Goal: Task Accomplishment & Management: Complete application form

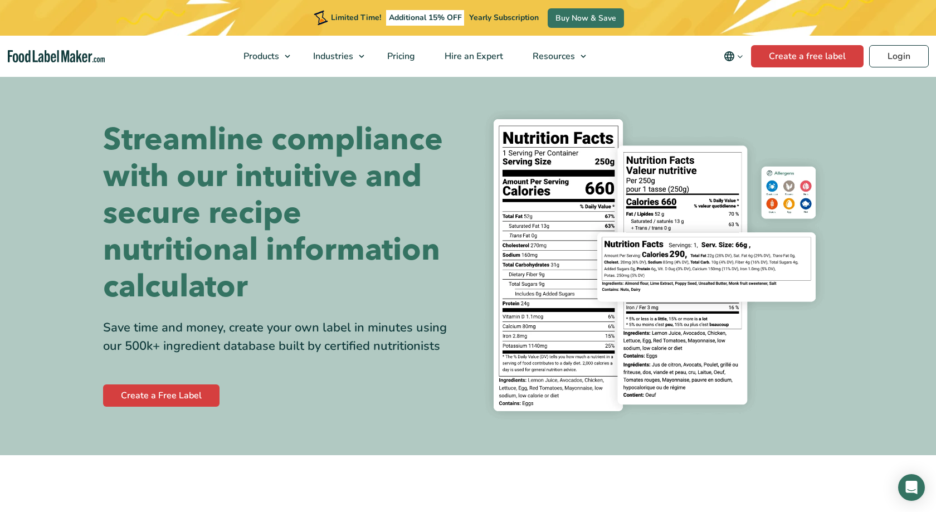
drag, startPoint x: 745, startPoint y: 85, endPoint x: 867, endPoint y: 154, distance: 139.5
click at [867, 154] on section "Streamline compliance with our intuitive and secure recipe nutritional informat…" at bounding box center [468, 265] width 936 height 380
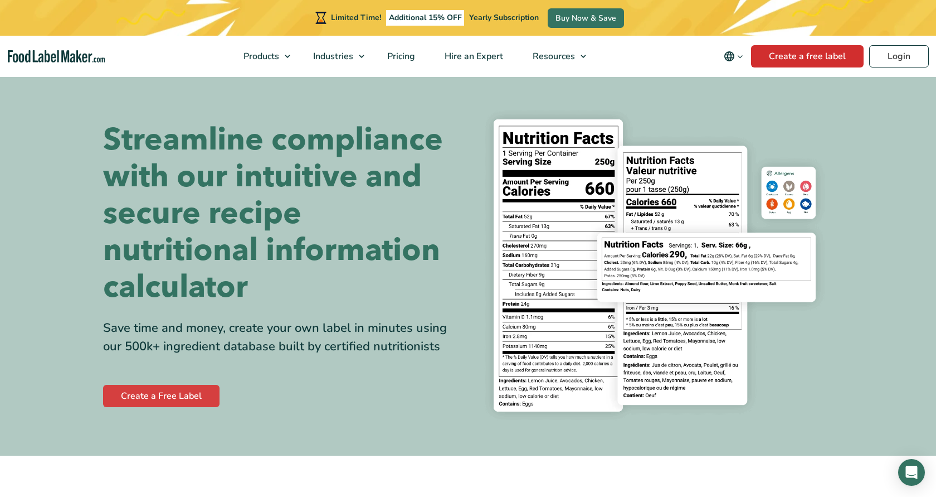
click at [791, 54] on link "Create a free label" at bounding box center [807, 56] width 113 height 22
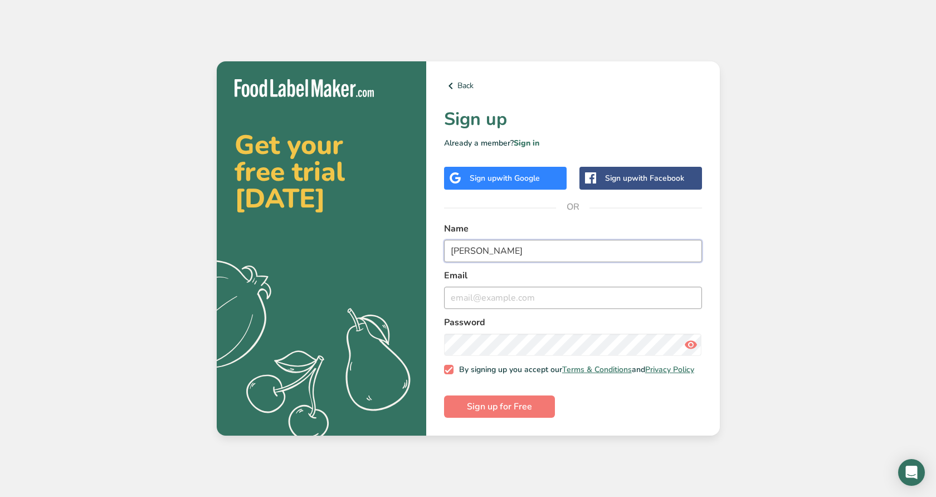
type input "[PERSON_NAME]"
type input "[EMAIL_ADDRESS][DOMAIN_NAME]"
click at [475, 413] on span "Sign up for Free" at bounding box center [499, 406] width 65 height 13
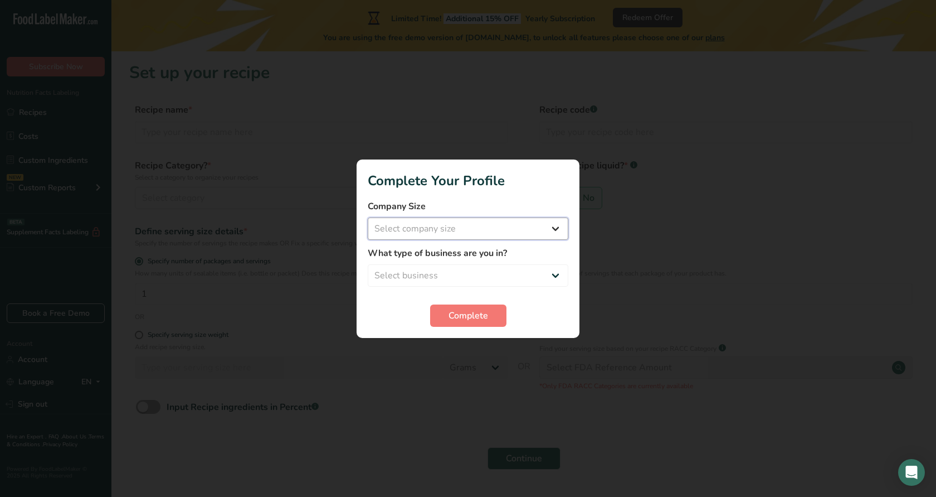
select select "1"
select select "8"
click at [477, 326] on button "Complete" at bounding box center [468, 315] width 76 height 22
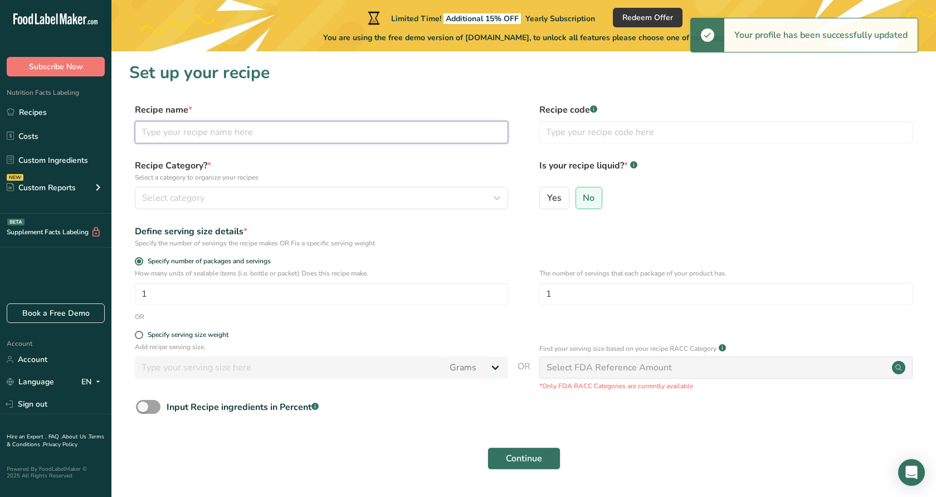
click at [469, 132] on input "text" at bounding box center [321, 132] width 373 height 22
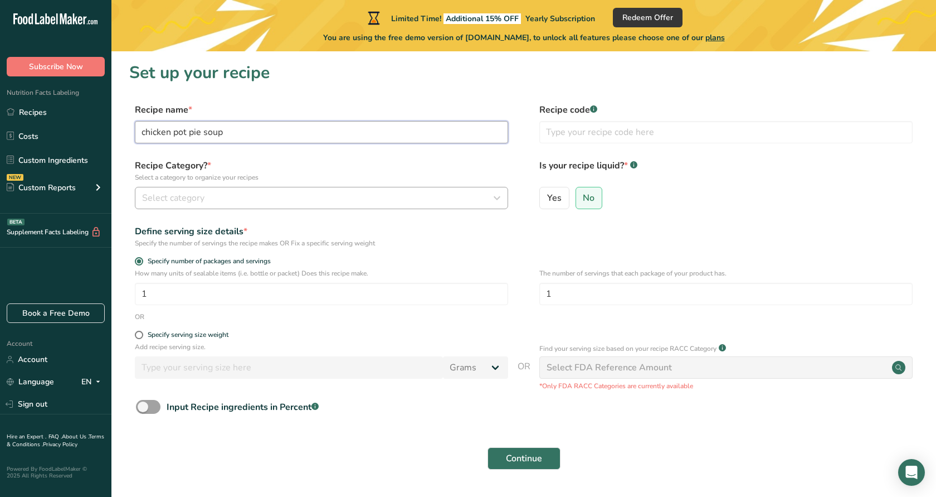
type input "chicken pot pie soup"
click at [387, 202] on div "Select category" at bounding box center [318, 197] width 352 height 13
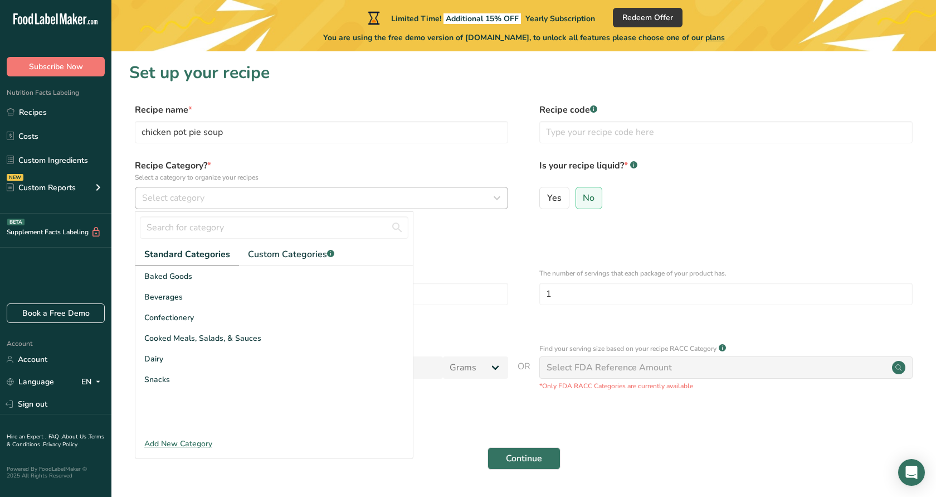
click at [369, 198] on div "Select category" at bounding box center [318, 197] width 352 height 13
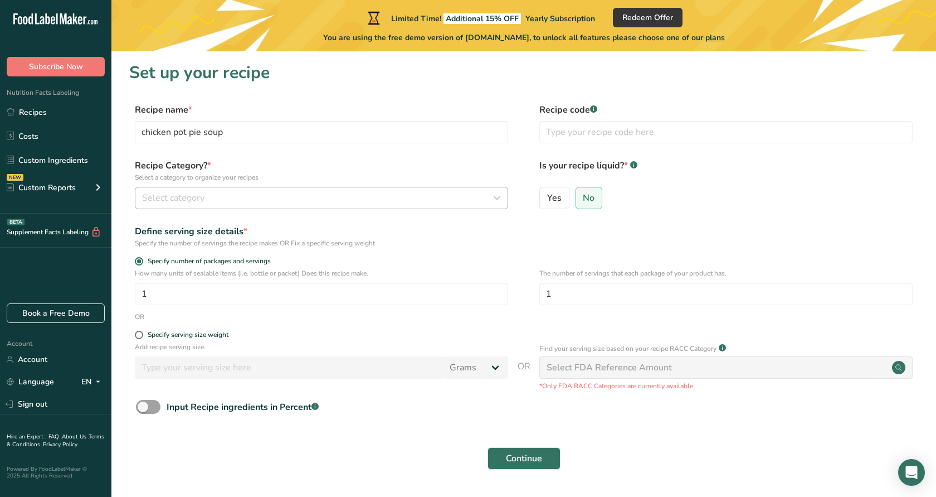
click at [369, 198] on div "Select category" at bounding box center [318, 197] width 352 height 13
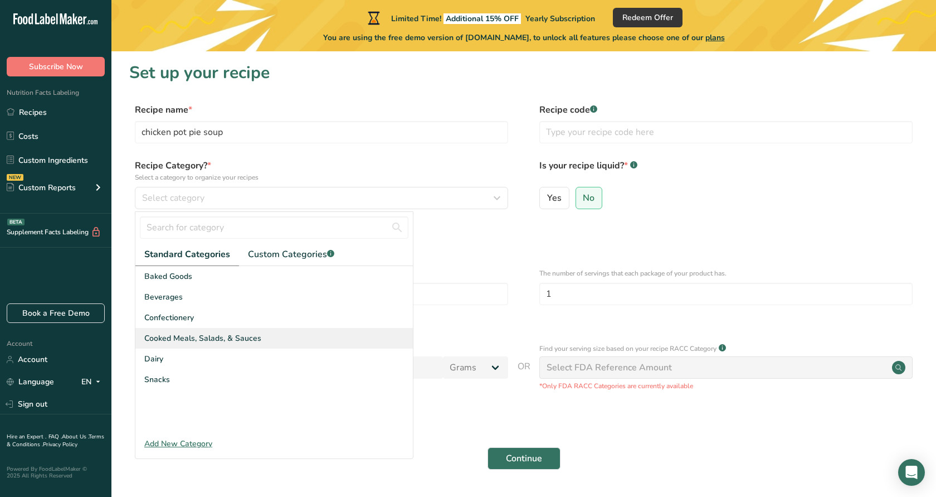
click at [219, 339] on span "Cooked Meals, Salads, & Sauces" at bounding box center [202, 338] width 117 height 12
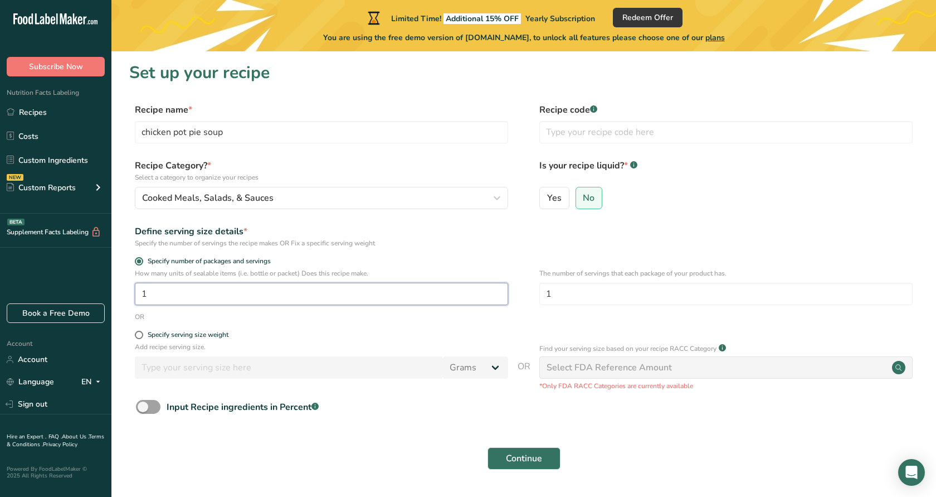
click at [250, 289] on input "1" at bounding box center [321, 294] width 373 height 22
type input "4"
click at [322, 338] on label "Specify serving size weight" at bounding box center [321, 334] width 373 height 8
click at [142, 338] on input "Specify serving size weight" at bounding box center [138, 334] width 7 height 7
radio input "true"
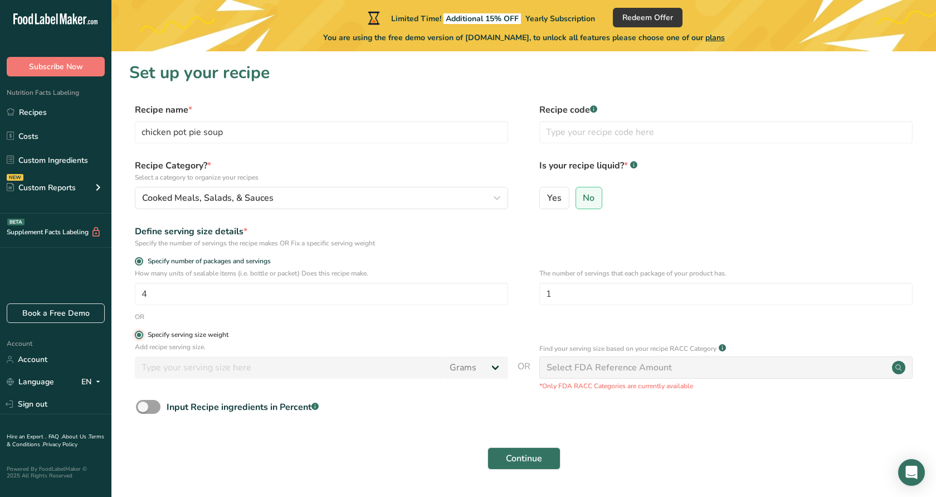
radio input "false"
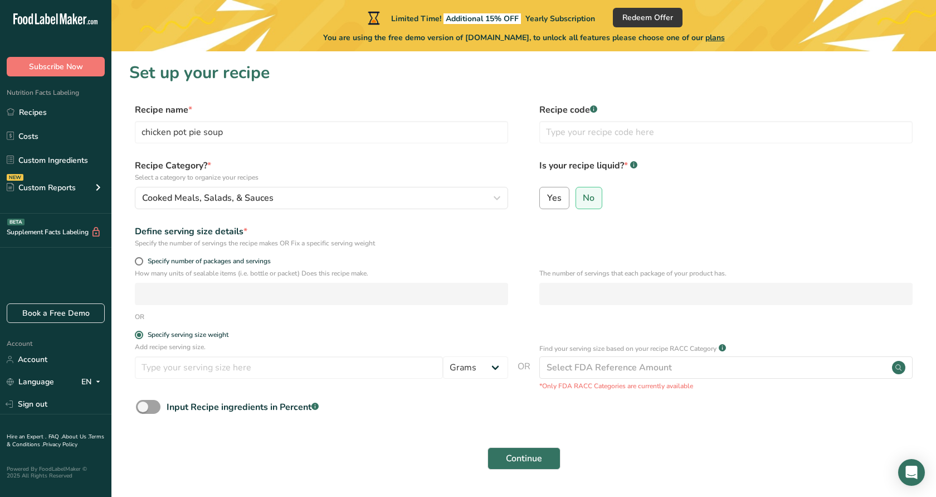
click at [546, 197] on input "Yes" at bounding box center [543, 197] width 7 height 7
radio input "true"
radio input "false"
select select "22"
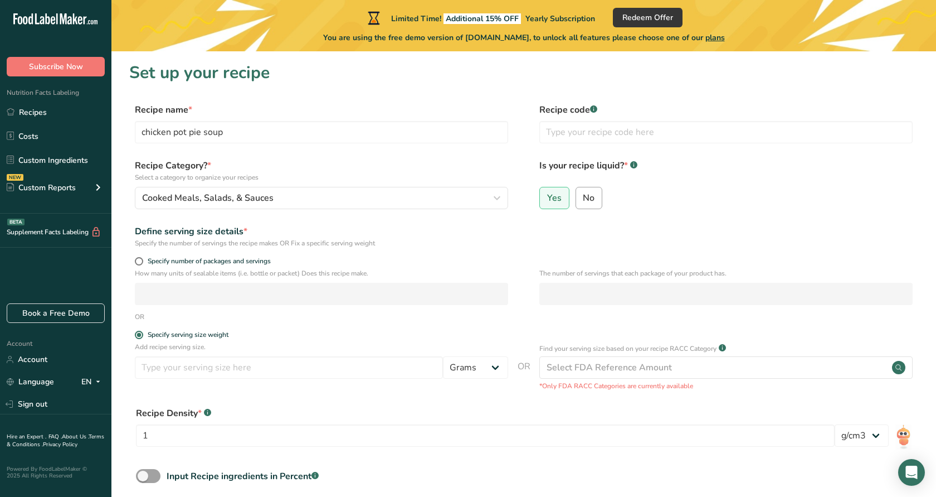
click at [589, 193] on span "No" at bounding box center [589, 197] width 12 height 11
click at [584, 194] on input "No" at bounding box center [579, 197] width 7 height 7
radio input "true"
radio input "false"
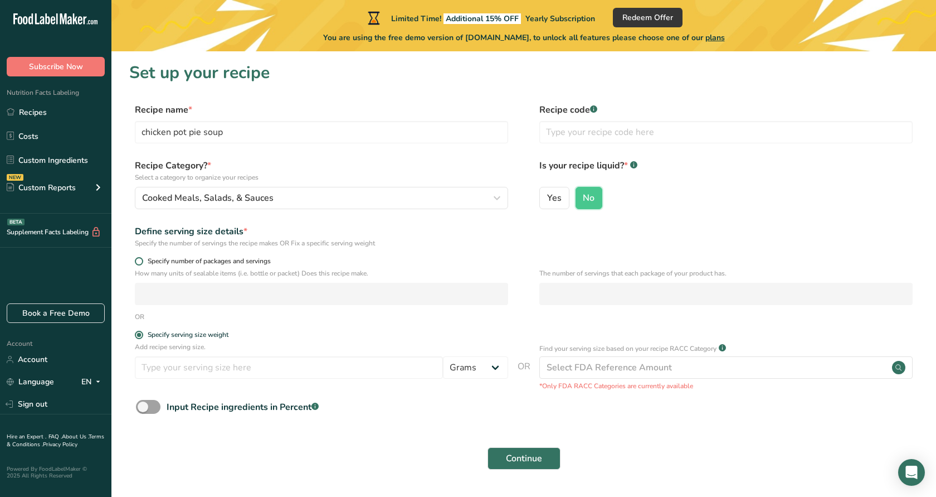
click at [141, 258] on span at bounding box center [139, 261] width 8 height 8
click at [141, 258] on input "Specify number of packages and servings" at bounding box center [138, 260] width 7 height 7
radio input "true"
radio input "false"
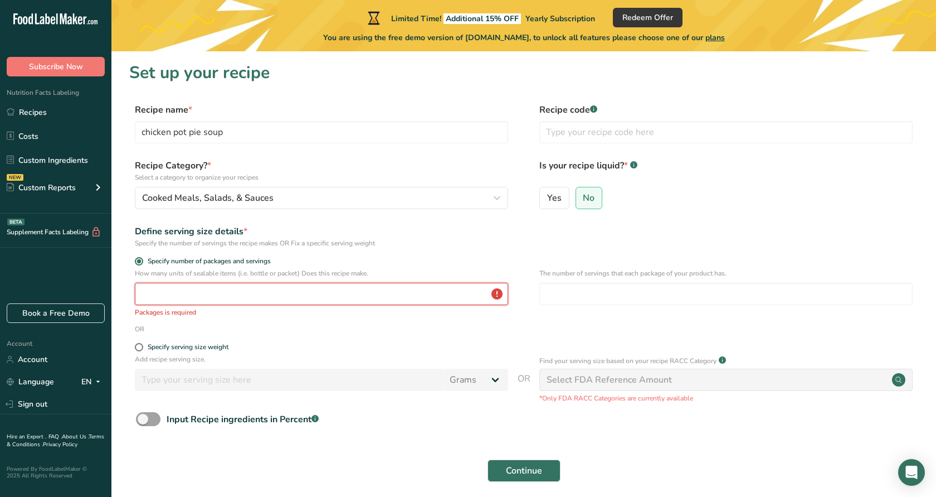
click at [174, 296] on input "number" at bounding box center [321, 294] width 373 height 22
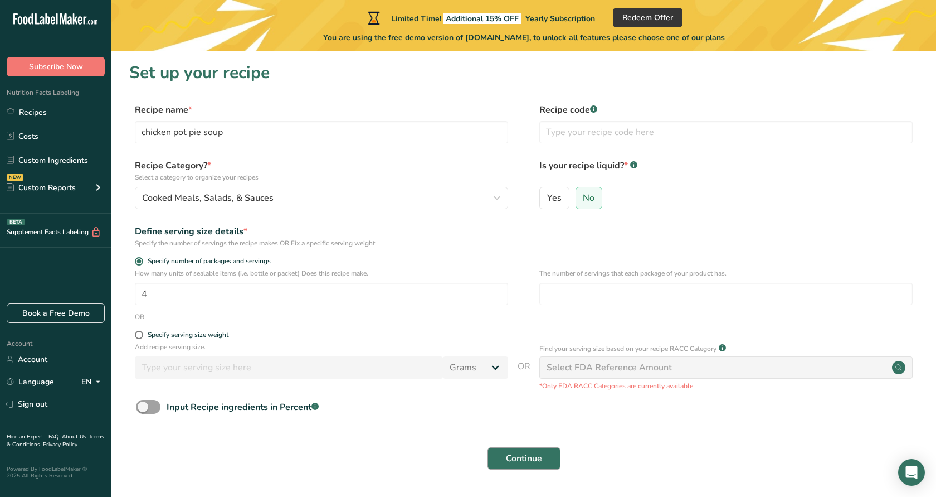
click at [547, 455] on button "Continue" at bounding box center [524, 458] width 73 height 22
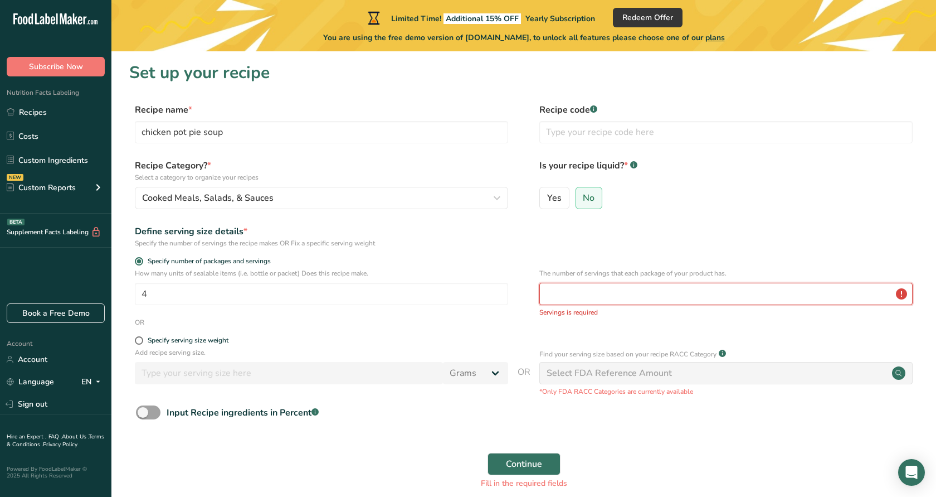
click at [645, 291] on input "number" at bounding box center [725, 294] width 373 height 22
click at [367, 288] on input "4" at bounding box center [321, 294] width 373 height 22
type input "1"
click at [560, 291] on input "number" at bounding box center [725, 294] width 373 height 22
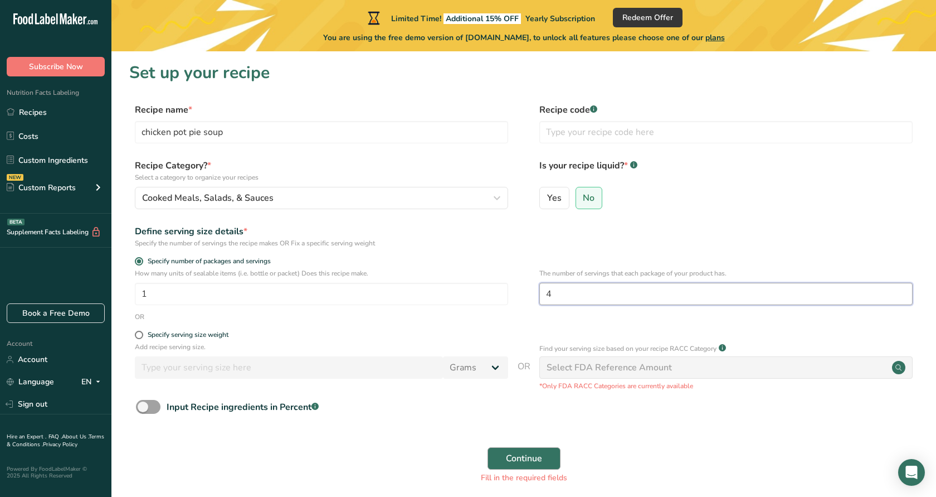
type input "4"
click at [536, 459] on span "Continue" at bounding box center [524, 457] width 36 height 13
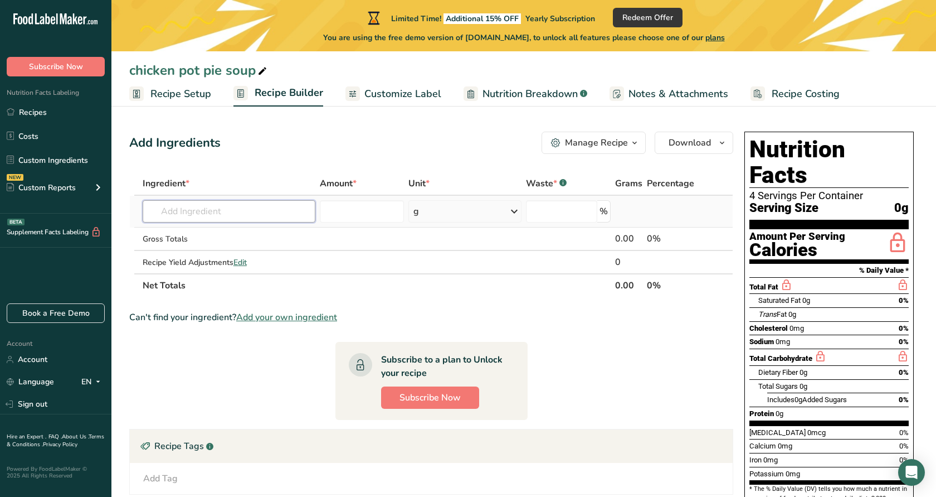
click at [268, 200] on input "text" at bounding box center [229, 211] width 173 height 22
type input "f"
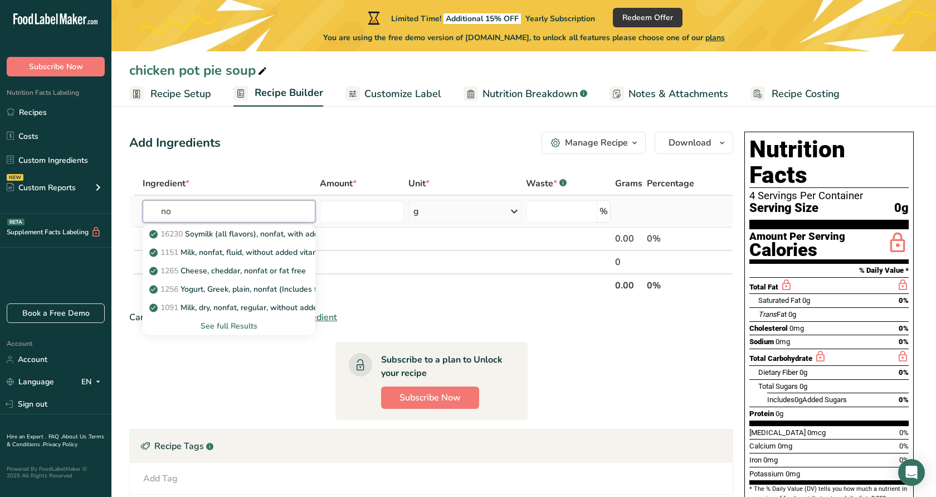
type input "n"
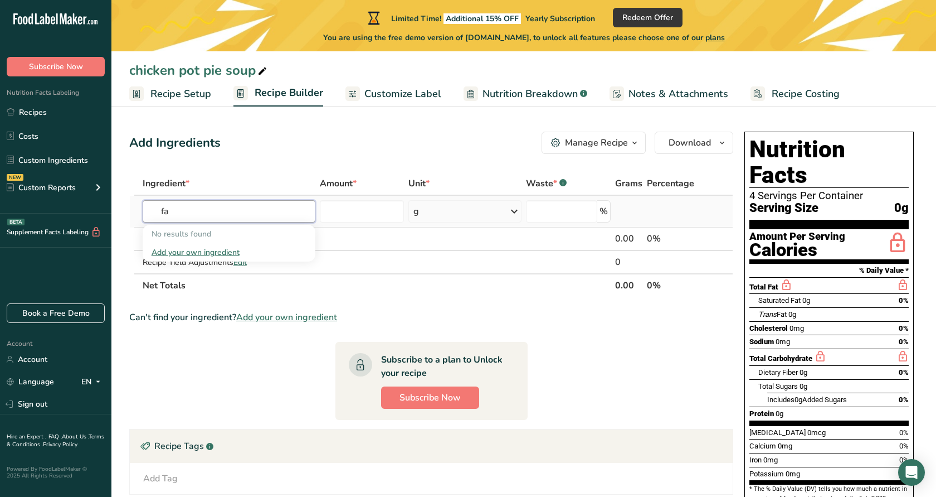
type input "f"
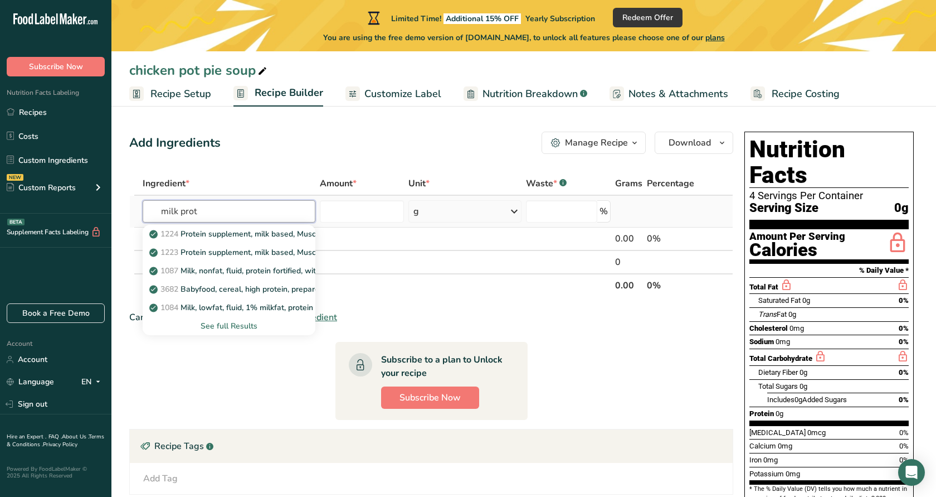
type input "milk protein"
drag, startPoint x: 268, startPoint y: 200, endPoint x: 288, endPoint y: 258, distance: 61.2
click at [288, 258] on link "1223 Protein supplement, milk based, Muscle Milk, powder" at bounding box center [229, 252] width 173 height 18
type input "Protein supplement, milk based, Muscle Milk, powder"
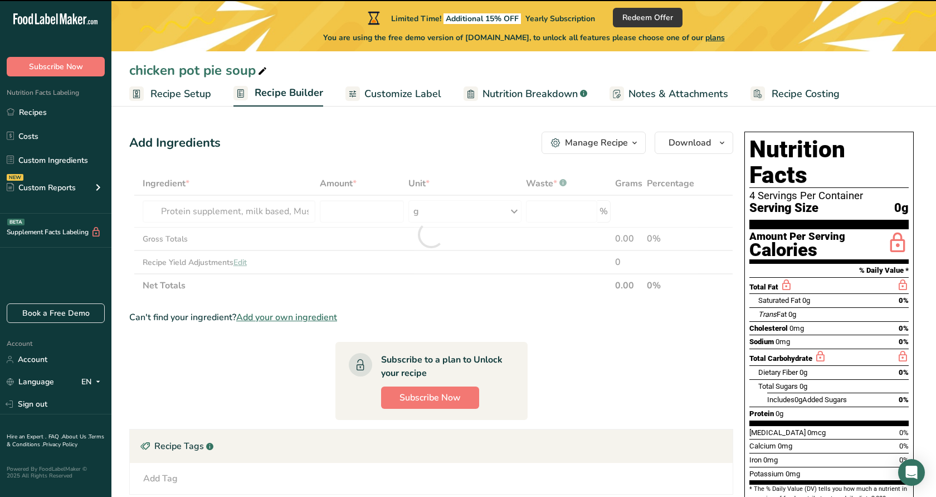
type input "0"
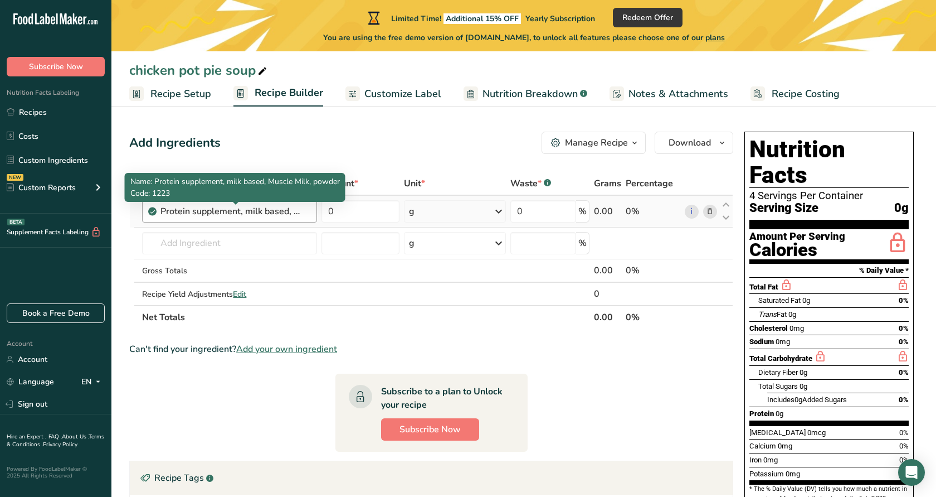
click at [275, 215] on div "Protein supplement, milk based, Muscle Milk, powder" at bounding box center [230, 211] width 139 height 13
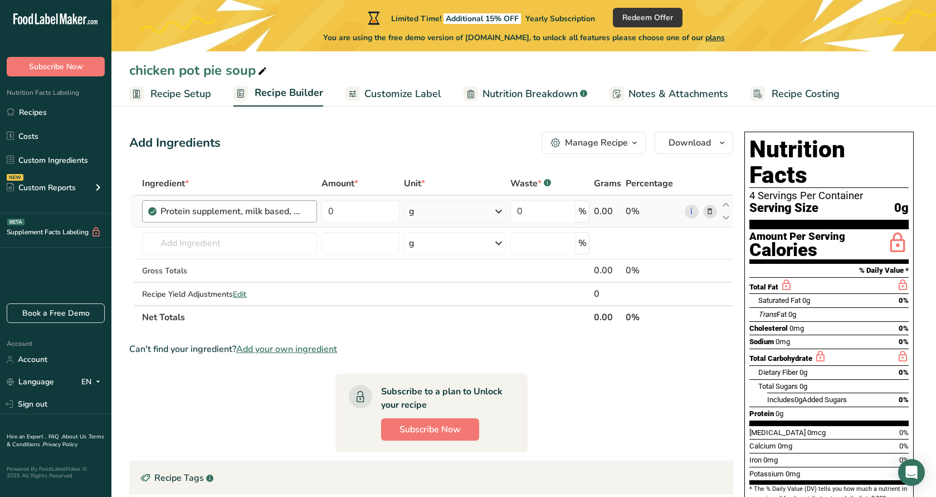
click at [275, 215] on div "Protein supplement, milk based, Muscle Milk, powder" at bounding box center [230, 211] width 139 height 13
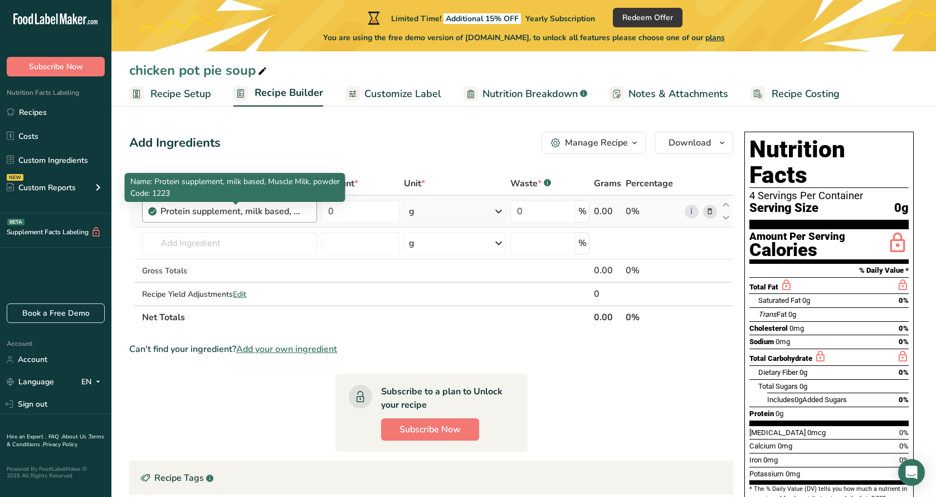
click at [275, 215] on div "Protein supplement, milk based, Muscle Milk, powder" at bounding box center [230, 211] width 139 height 13
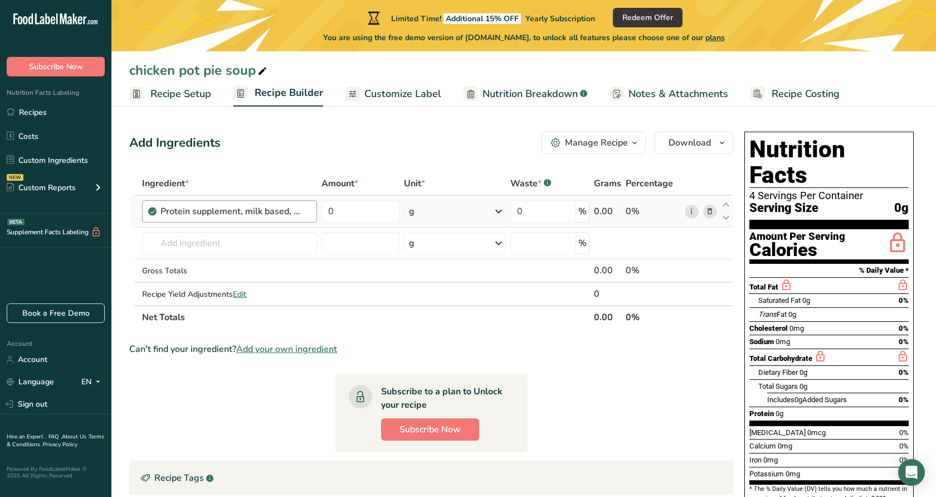
click at [273, 214] on div "Protein supplement, milk based, Muscle Milk, powder" at bounding box center [230, 211] width 139 height 13
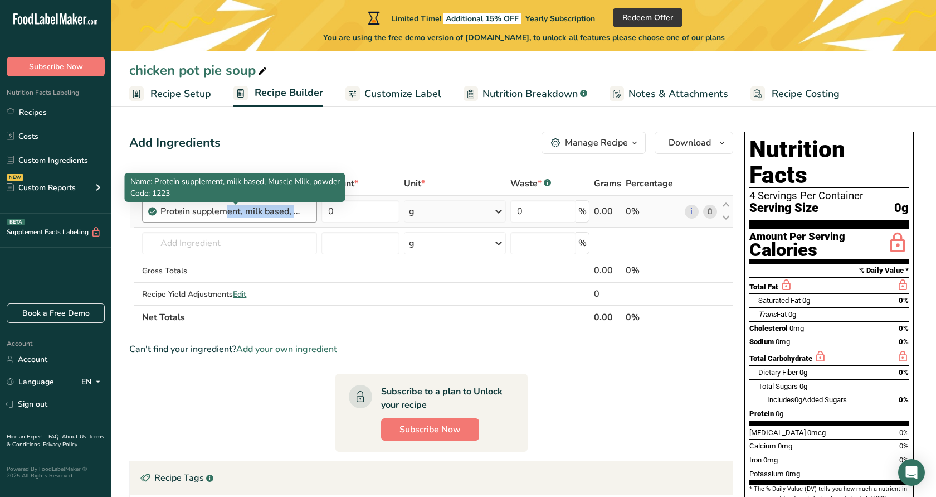
click at [273, 214] on div "Protein supplement, milk based, Muscle Milk, powder" at bounding box center [230, 211] width 139 height 13
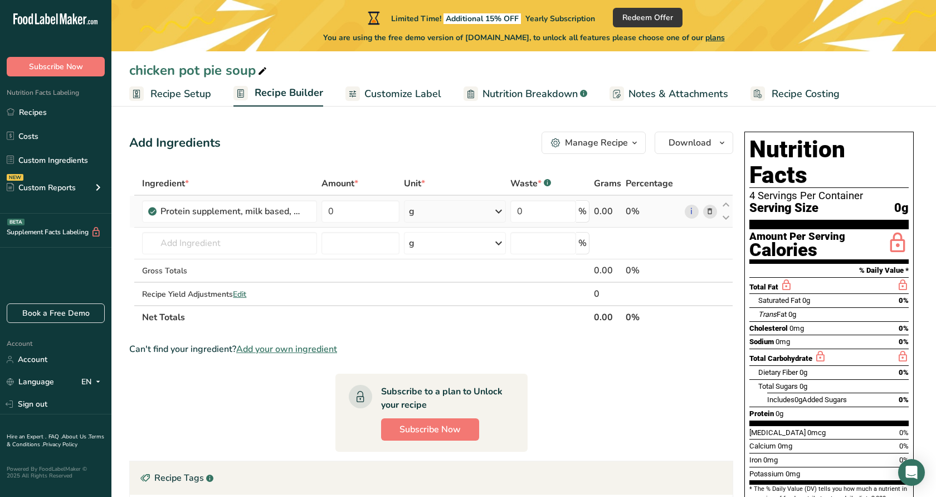
click at [702, 206] on div "i" at bounding box center [701, 212] width 32 height 14
click at [708, 213] on icon at bounding box center [710, 212] width 8 height 12
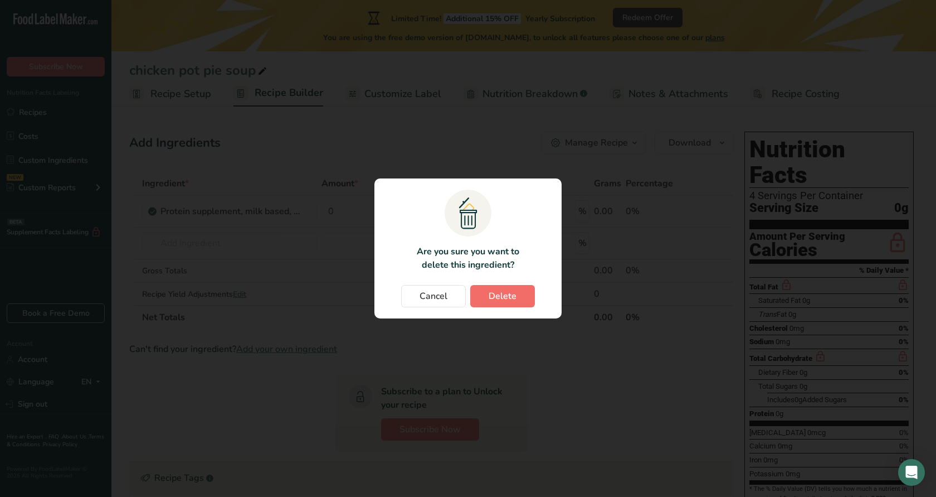
click at [508, 292] on span "Delete" at bounding box center [503, 295] width 28 height 13
